Goal: Task Accomplishment & Management: Use online tool/utility

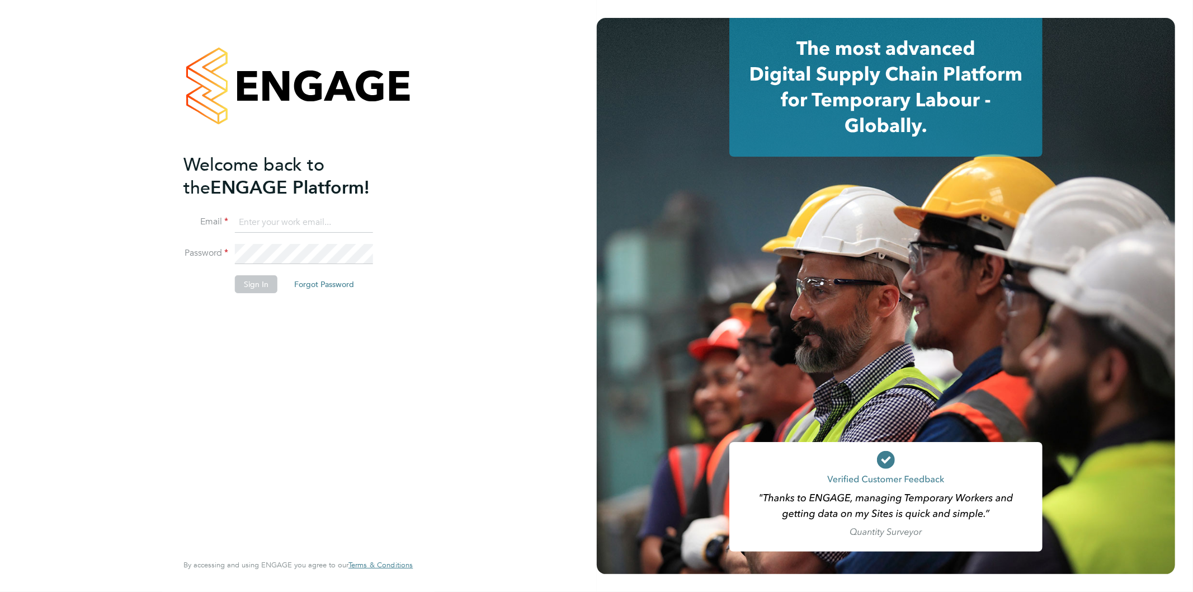
type input "bethan.parr@linearrecruitment.co.uk"
click at [219, 263] on li "Password" at bounding box center [292, 259] width 218 height 31
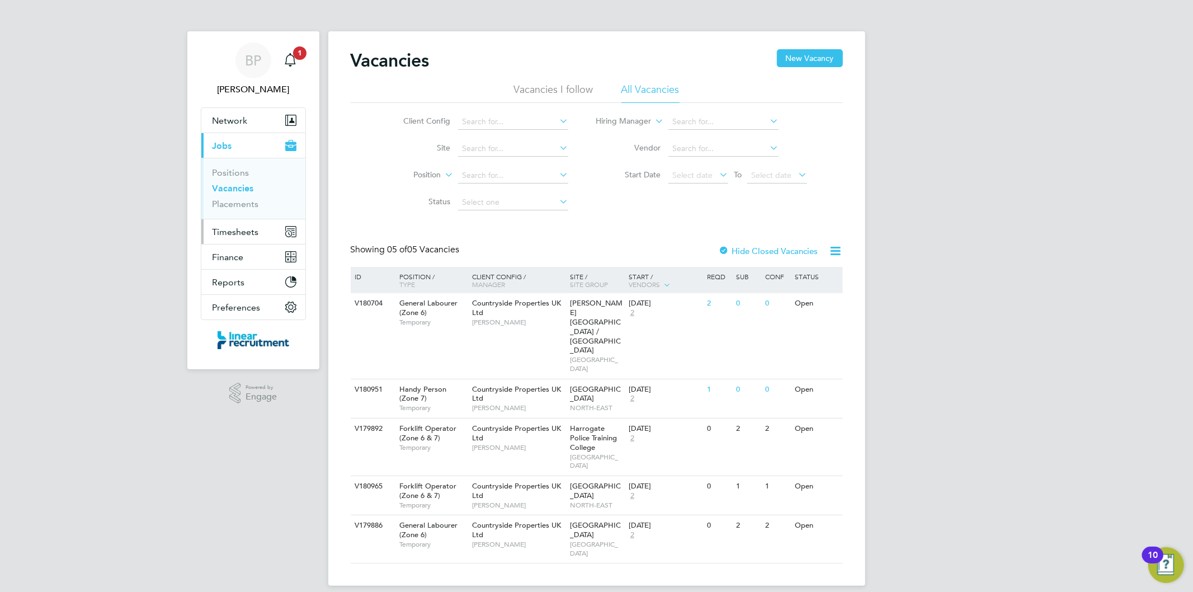
click at [235, 235] on span "Timesheets" at bounding box center [235, 231] width 46 height 11
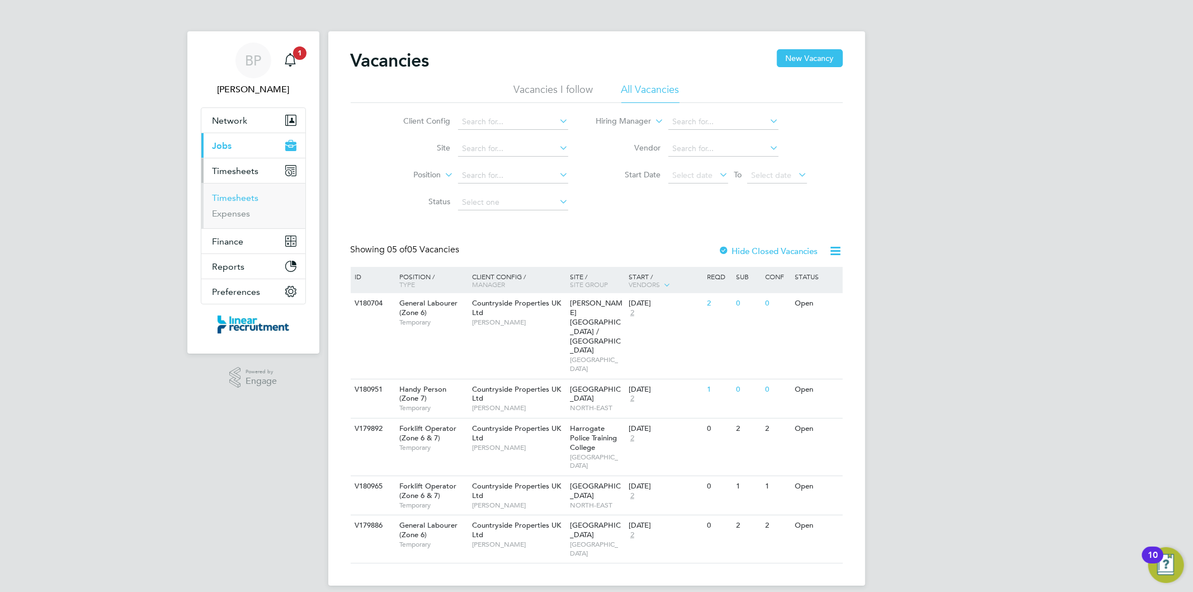
click at [241, 199] on link "Timesheets" at bounding box center [235, 197] width 46 height 11
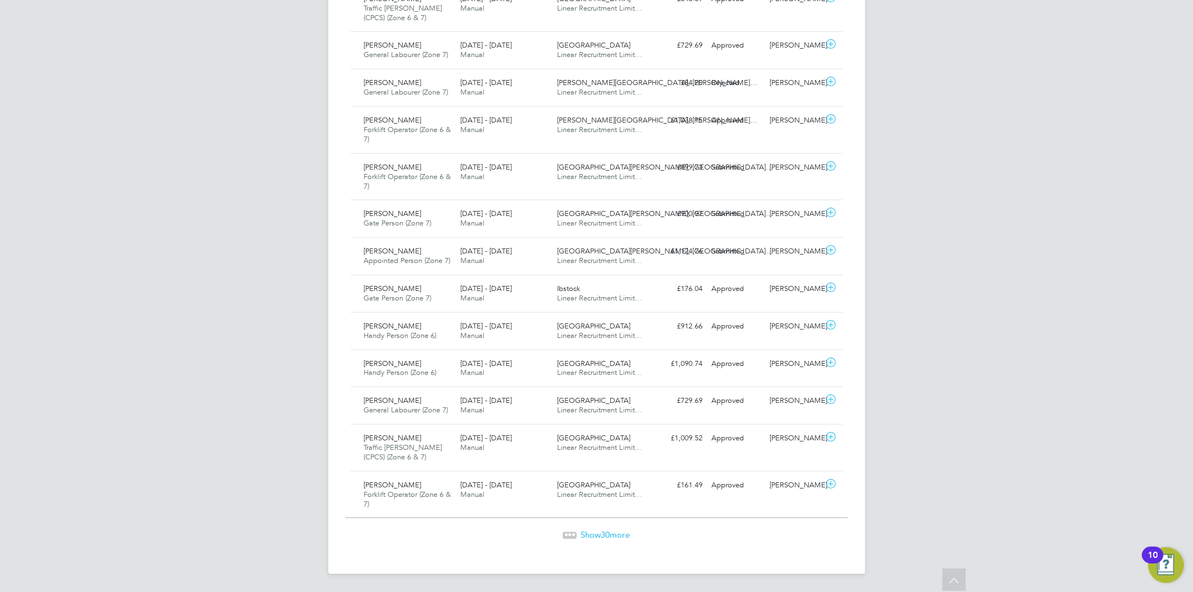
click at [601, 537] on span "30" at bounding box center [605, 534] width 9 height 11
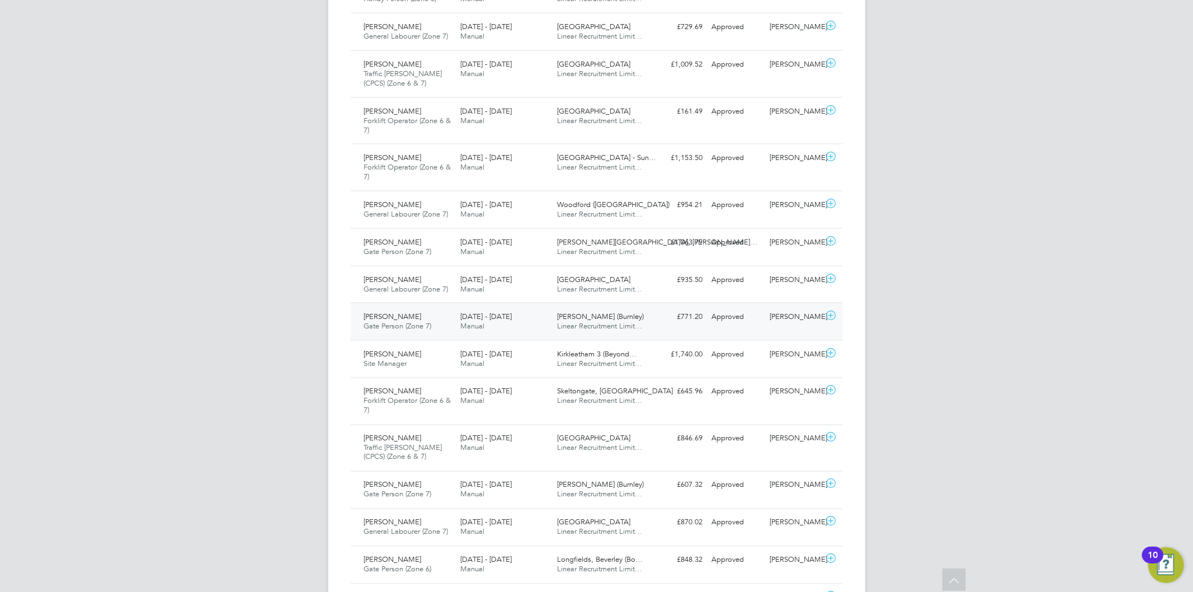
click at [565, 325] on span "Linear Recruitment Limit…" at bounding box center [599, 326] width 85 height 10
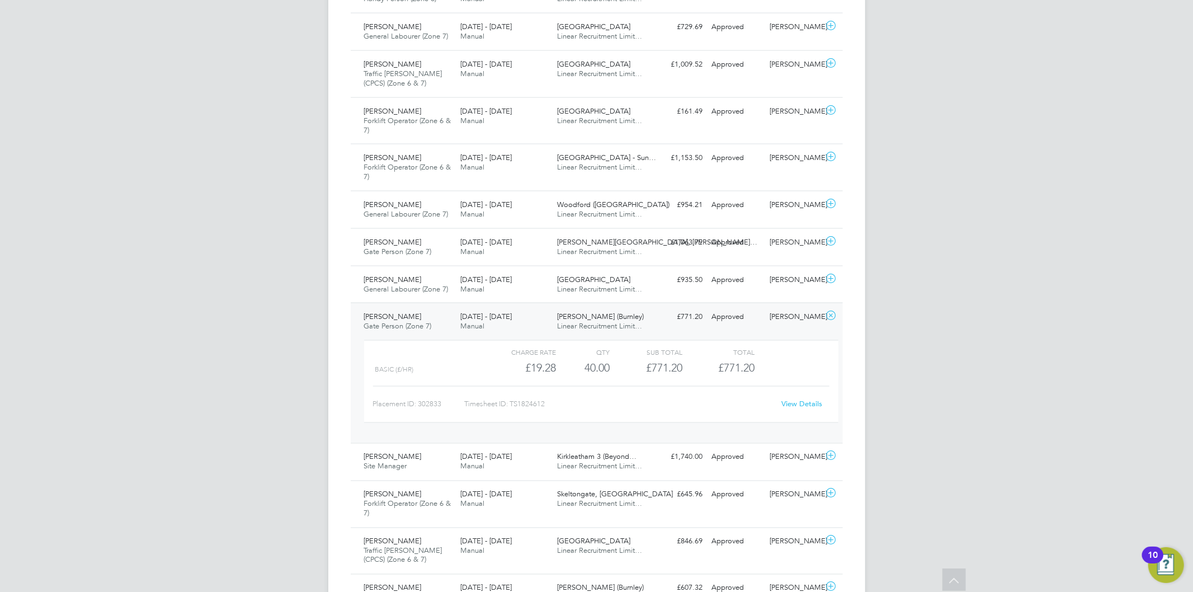
click at [800, 404] on link "View Details" at bounding box center [801, 404] width 41 height 10
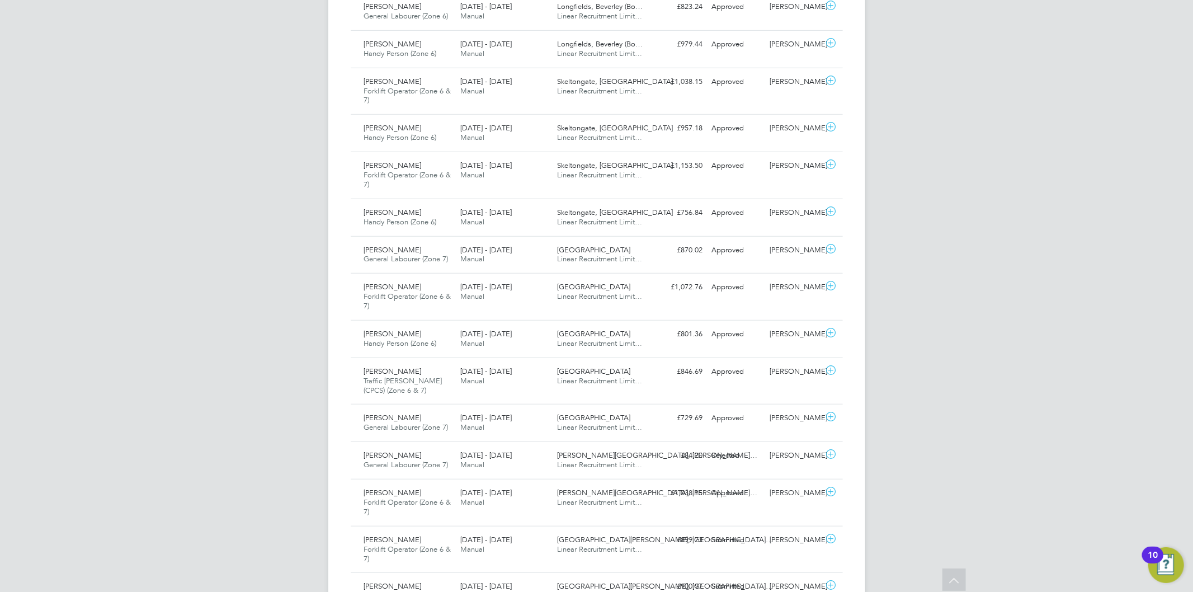
scroll to position [578, 0]
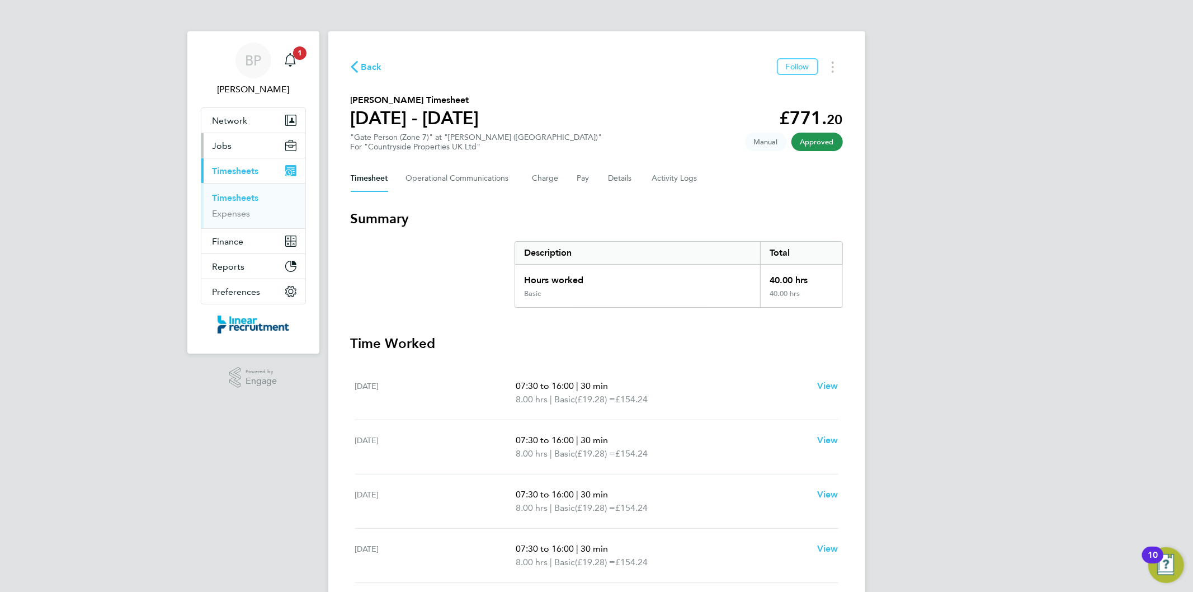
click at [242, 152] on button "Jobs" at bounding box center [253, 145] width 104 height 25
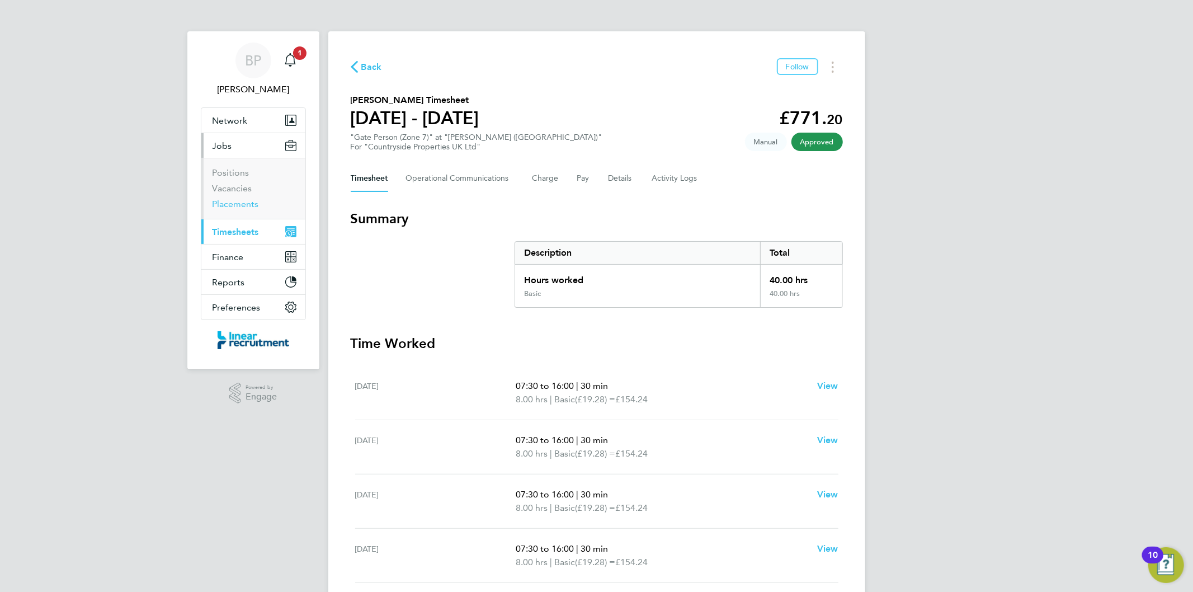
click at [243, 205] on link "Placements" at bounding box center [235, 204] width 46 height 11
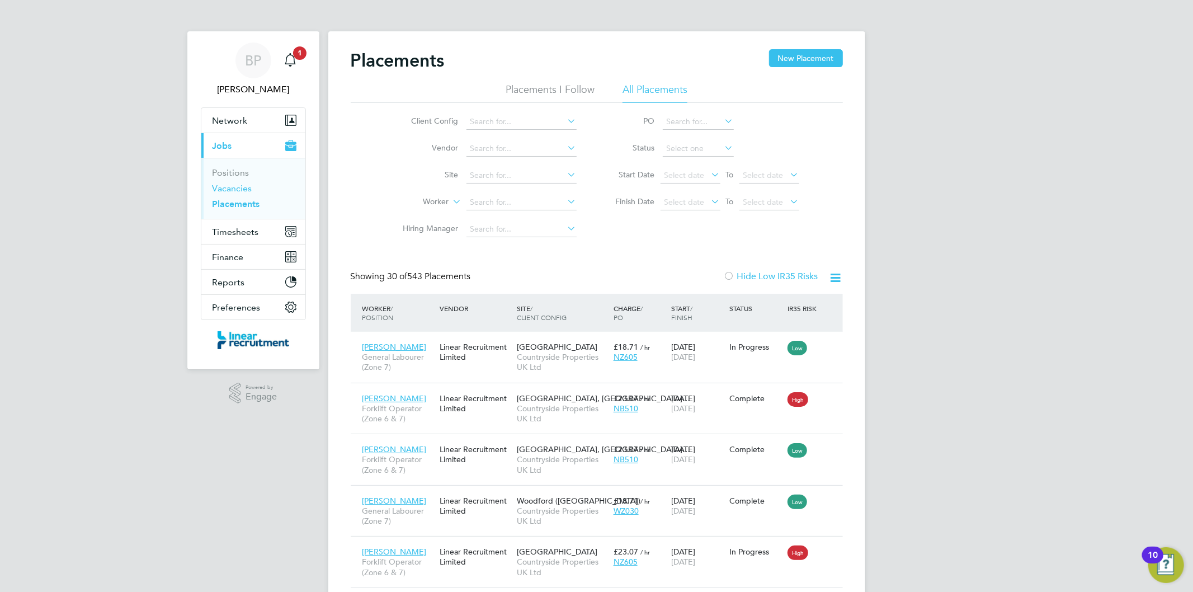
click at [243, 186] on link "Vacancies" at bounding box center [232, 188] width 40 height 11
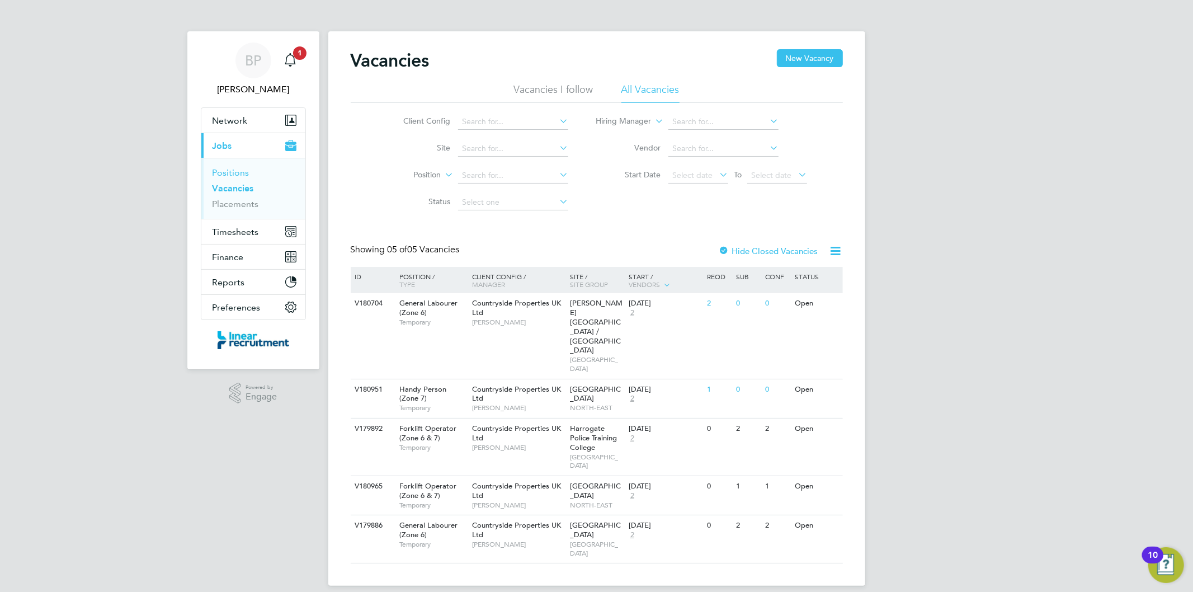
click at [243, 174] on link "Positions" at bounding box center [230, 172] width 37 height 11
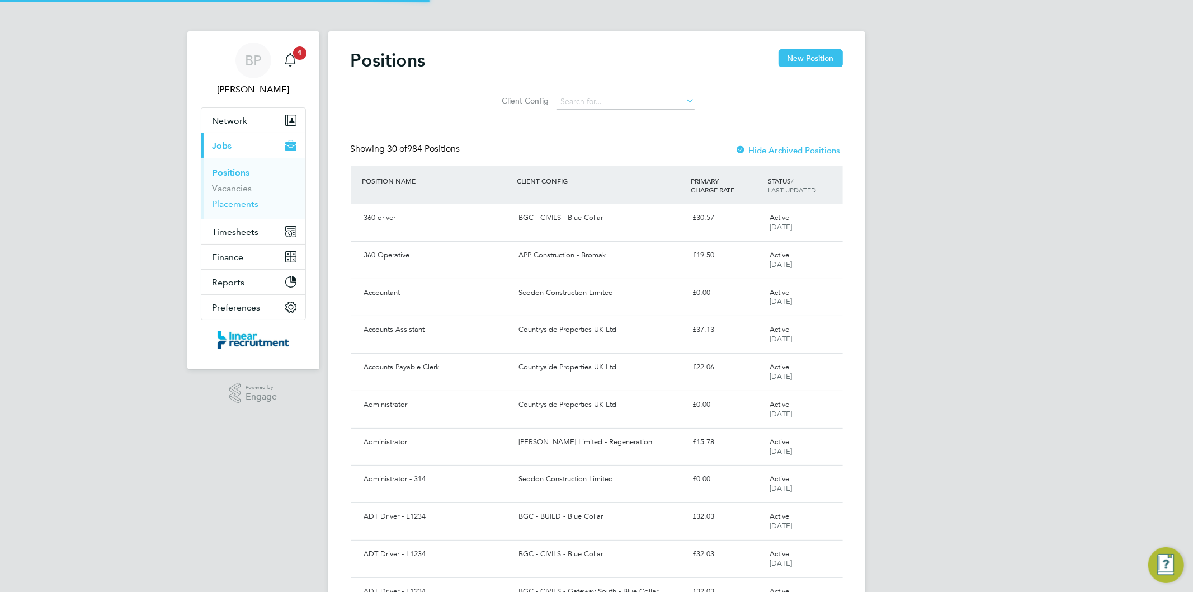
click at [254, 205] on link "Placements" at bounding box center [235, 204] width 46 height 11
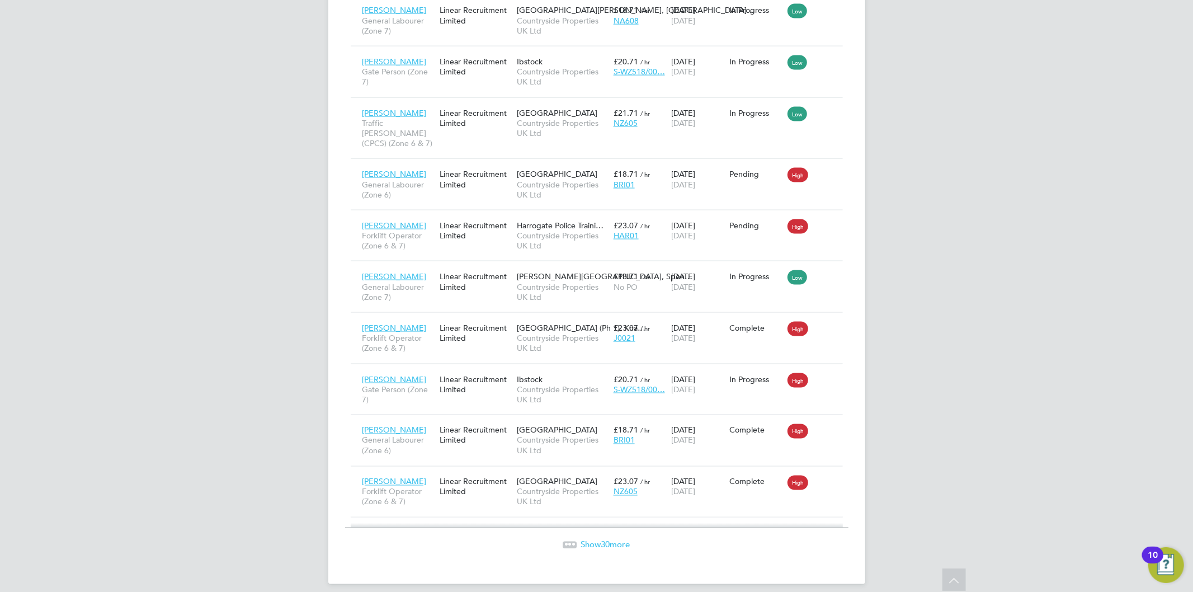
click at [605, 539] on span "30" at bounding box center [605, 544] width 9 height 11
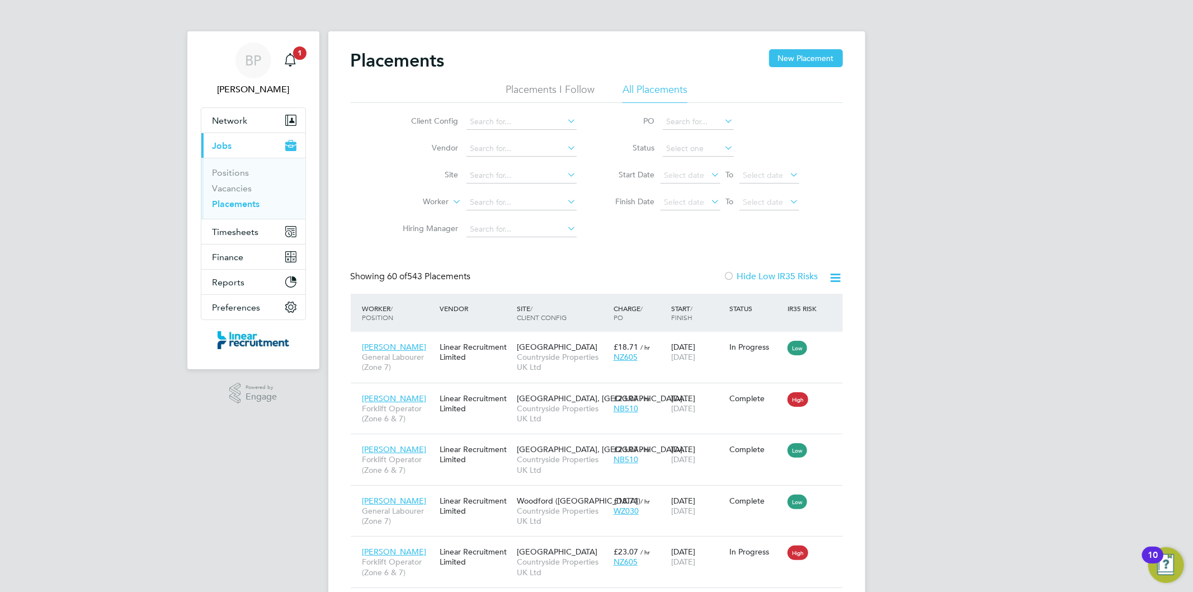
click at [500, 210] on li "Worker" at bounding box center [485, 202] width 210 height 27
click at [509, 204] on input at bounding box center [521, 203] width 110 height 16
click at [556, 199] on input "[PERSON_NAME]" at bounding box center [521, 203] width 110 height 16
click at [535, 202] on input "[PERSON_NAME]" at bounding box center [521, 203] width 110 height 16
click at [537, 218] on b "Cumming" at bounding box center [554, 218] width 35 height 10
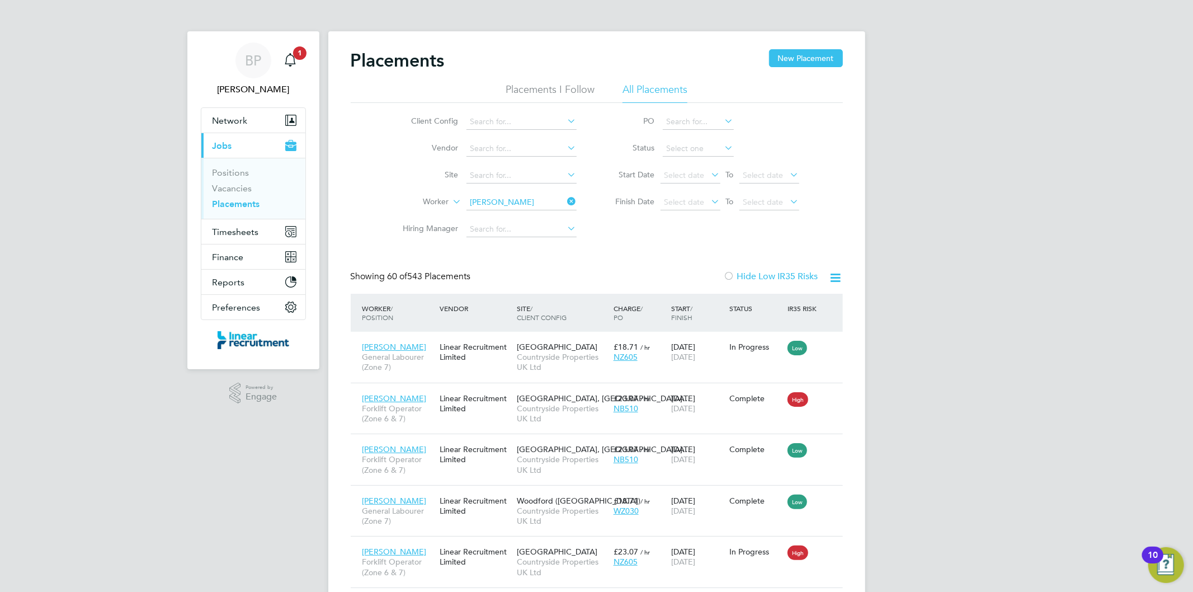
type input "[PERSON_NAME]"
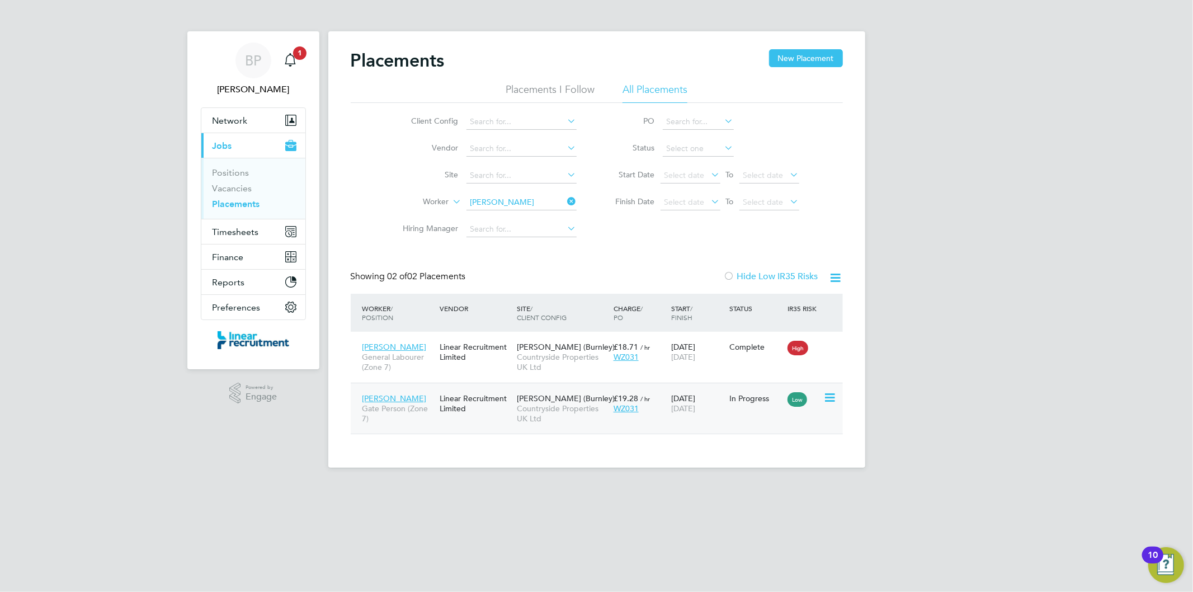
click at [696, 420] on div "[PERSON_NAME] Gate Person (Zone 7) Linear Recruitment Limited [PERSON_NAME] ([G…" at bounding box center [597, 407] width 492 height 51
click at [695, 411] on span "[DATE]" at bounding box center [683, 408] width 24 height 10
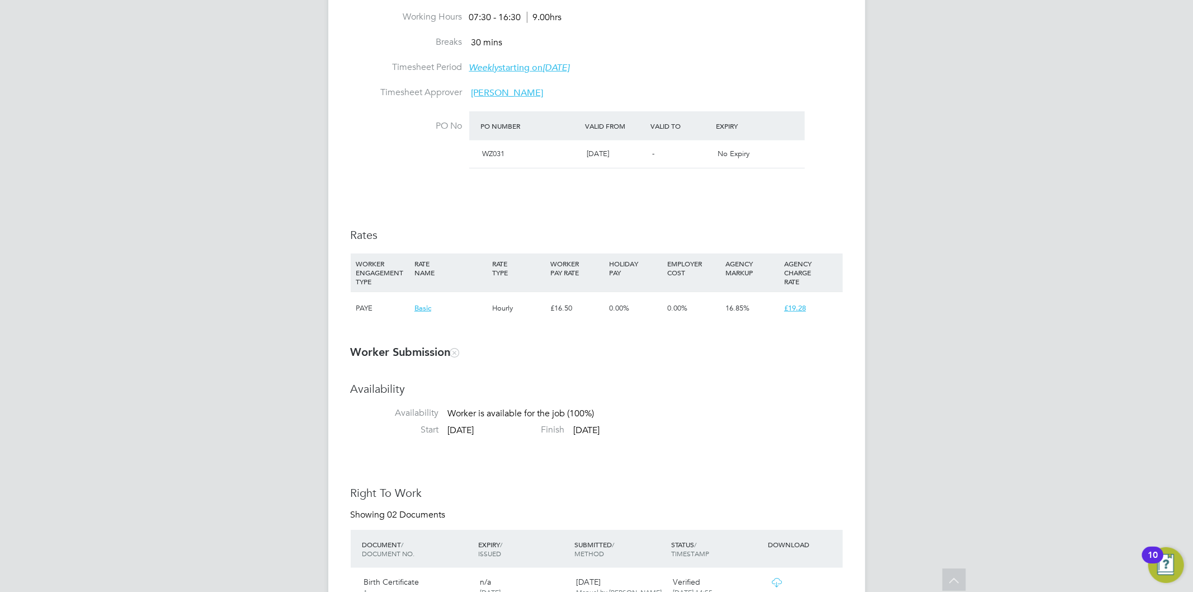
drag, startPoint x: 64, startPoint y: 309, endPoint x: 70, endPoint y: 277, distance: 32.4
click at [64, 309] on div "BP Bethan Parr Notifications 1 Applications: Network Team Members Businesses Si…" at bounding box center [596, 458] width 1193 height 2034
